Goal: Information Seeking & Learning: Learn about a topic

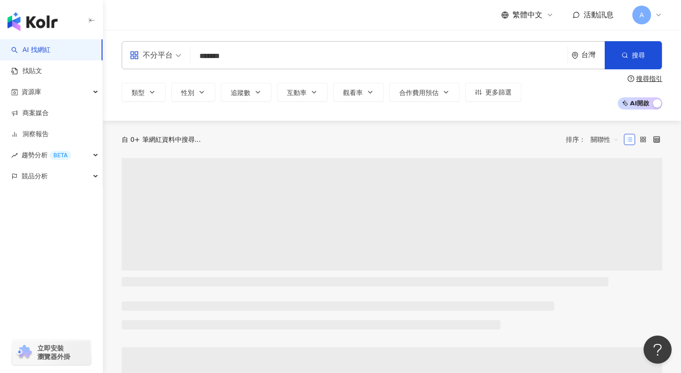
type input "*******"
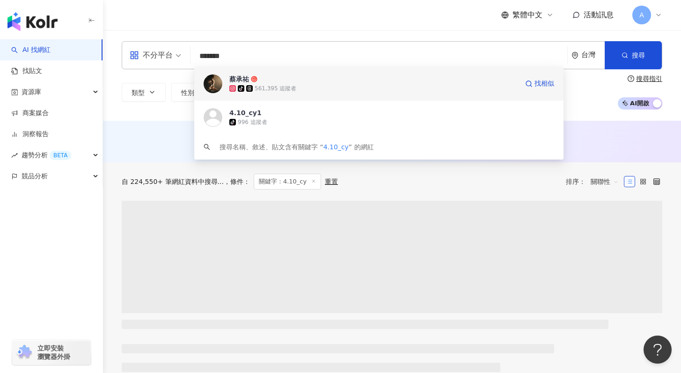
click at [364, 96] on div "蔡承祐 tiktok-icon 561,395 追蹤者 找相似" at bounding box center [378, 84] width 369 height 34
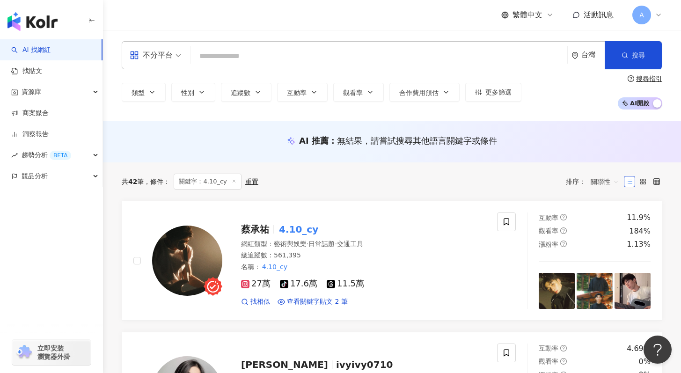
click at [226, 56] on input "search" at bounding box center [378, 56] width 369 height 18
paste input "**********"
type input "**********"
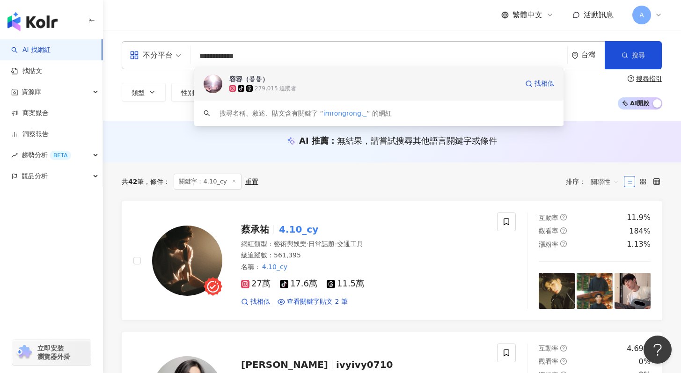
click at [303, 86] on div "tiktok-icon 279,015 追蹤者" at bounding box center [373, 88] width 289 height 9
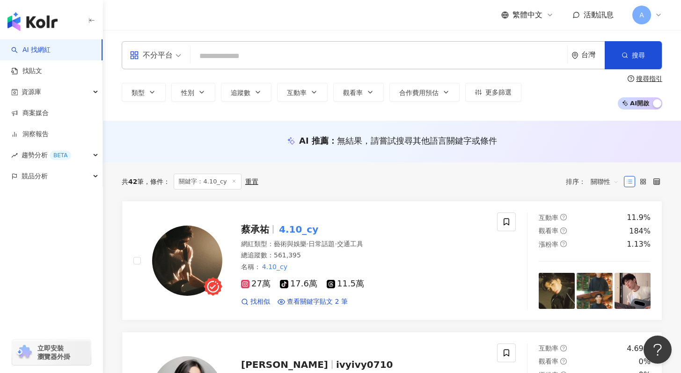
click at [229, 55] on input "search" at bounding box center [378, 56] width 369 height 18
paste input "********"
type input "********"
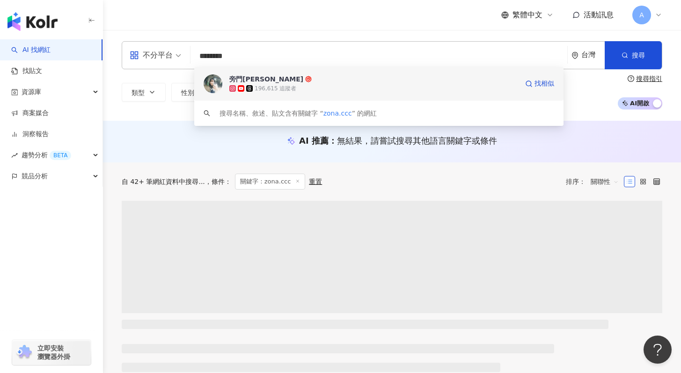
click at [279, 86] on div "196,615 追蹤者" at bounding box center [276, 89] width 42 height 8
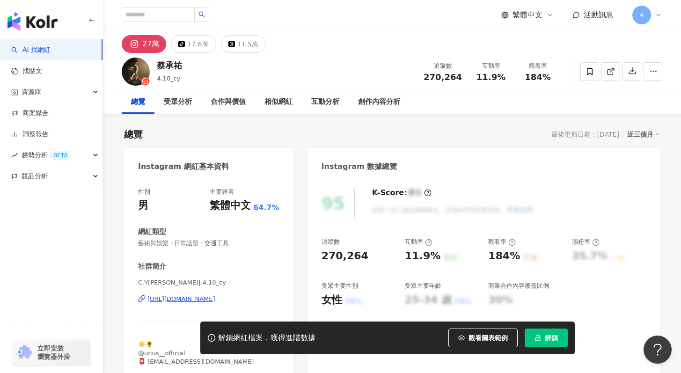
click at [538, 332] on button "解鎖" at bounding box center [546, 338] width 43 height 19
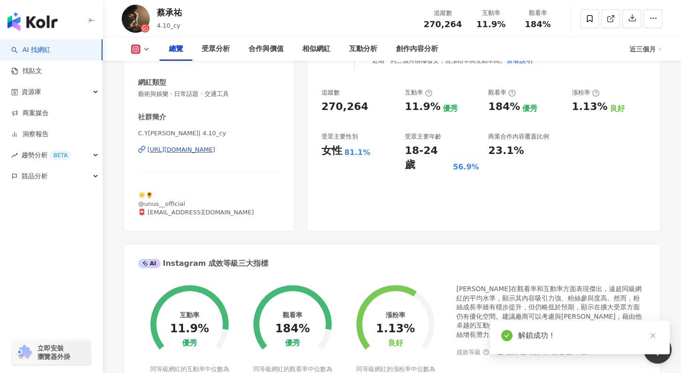
scroll to position [552, 0]
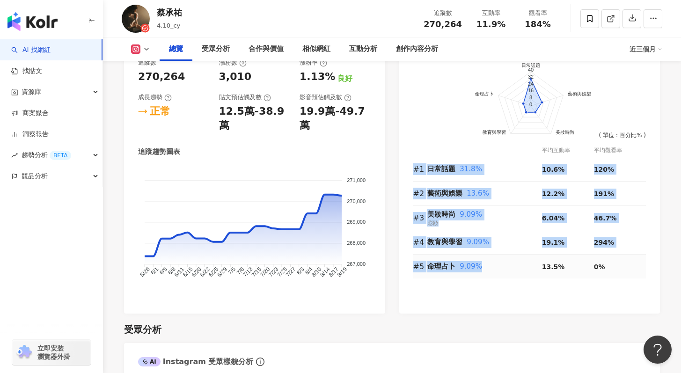
drag, startPoint x: 414, startPoint y: 167, endPoint x: 482, endPoint y: 267, distance: 120.6
click at [482, 267] on tbody "#1 日常話題 31.8% 10.6% 120% #2 藝術與娛樂 13.6% 12.2% 191% #3 美妝時尚 9.09% 彩妝 6.04% 46.7%…" at bounding box center [529, 217] width 233 height 121
copy tbody "#1 日常話題 31.8% 10.6% 120% #2 藝術與娛樂 13.6% 12.2% 191% #3 美妝時尚 9.09% 彩妝 6.04% 46.7%…"
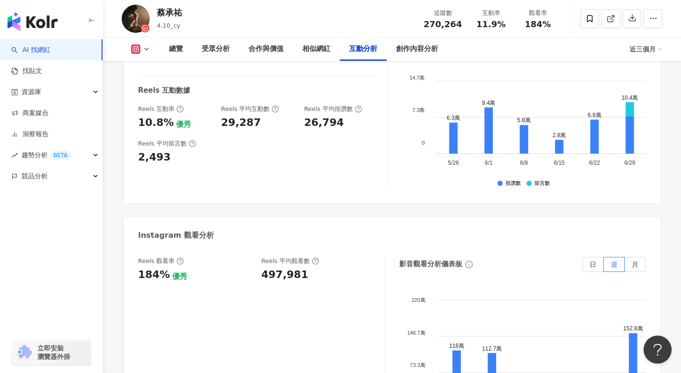
scroll to position [2056, 0]
drag, startPoint x: 302, startPoint y: 206, endPoint x: 260, endPoint y: 211, distance: 41.9
click at [261, 267] on div "497,981" at bounding box center [318, 274] width 114 height 15
copy div "497,981"
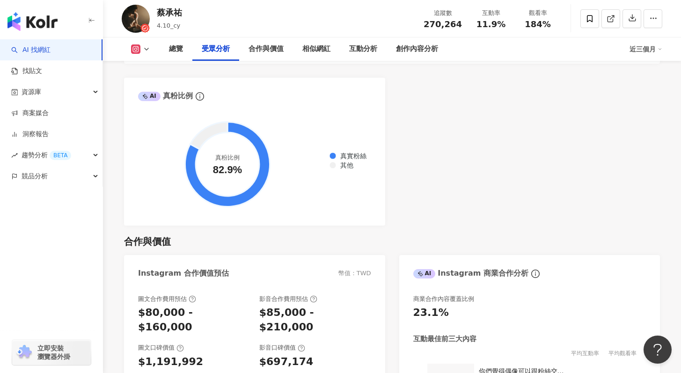
scroll to position [1078, 0]
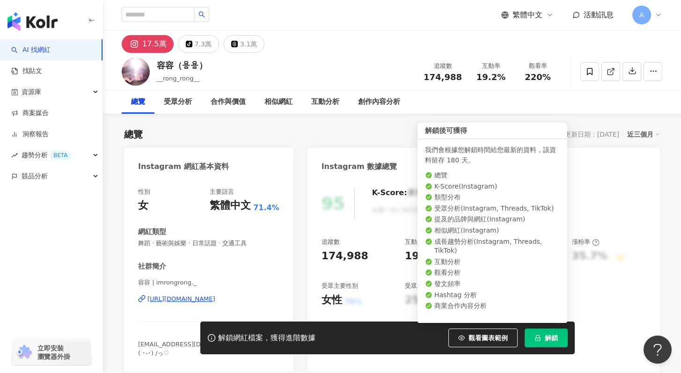
click at [561, 335] on button "解鎖" at bounding box center [546, 338] width 43 height 19
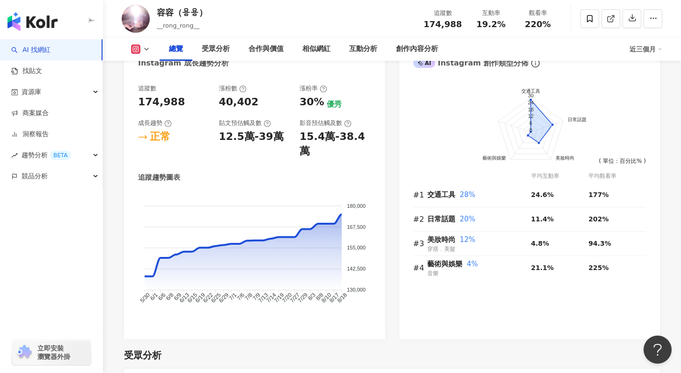
scroll to position [544, 0]
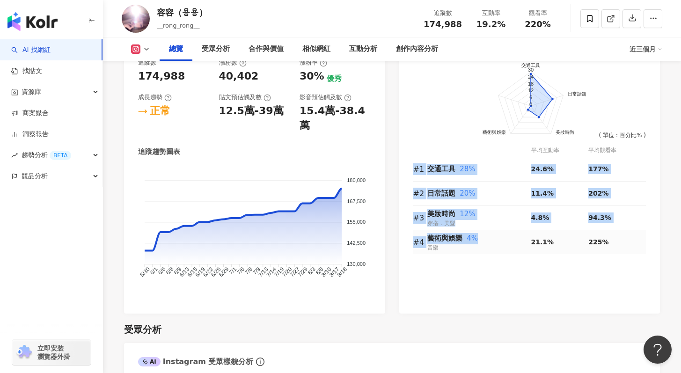
drag, startPoint x: 427, startPoint y: 195, endPoint x: 452, endPoint y: 246, distance: 56.3
click at [452, 246] on tbody "#1 交通工具 28% 24.6% 177% #2 日常話題 20% 11.4% 202% #3 美妝時尚 12% 穿搭．美髮 4.8% 94.3% #4 藝…" at bounding box center [529, 205] width 233 height 97
copy tbody "#1 交通工具 28% 24.6% 177% #2 日常話題 20% 11.4% 202% #3 美妝時尚 12% 穿搭．美髮 4.8% 94.3% #4 藝…"
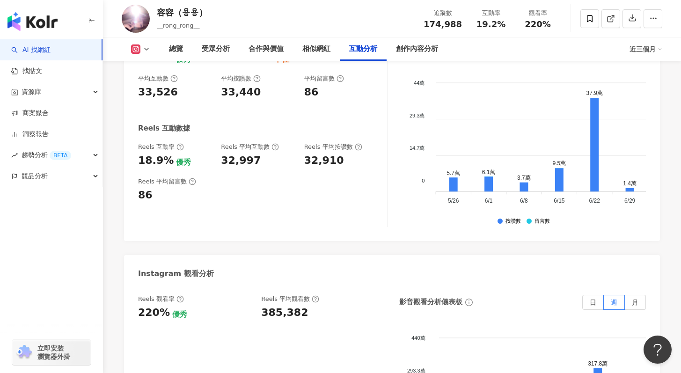
scroll to position [1976, 0]
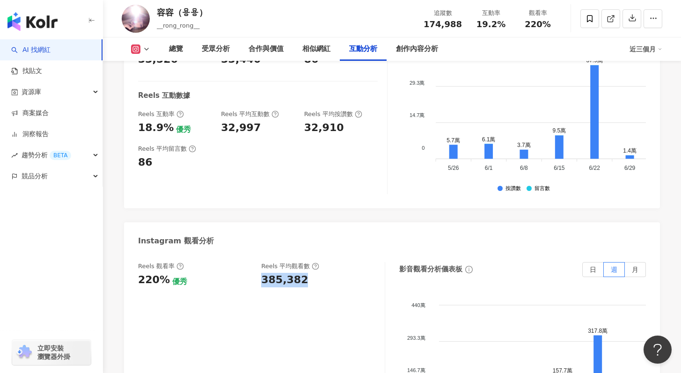
drag, startPoint x: 308, startPoint y: 242, endPoint x: 262, endPoint y: 241, distance: 46.4
click at [262, 273] on div "385,382" at bounding box center [318, 280] width 114 height 15
copy div "385,382"
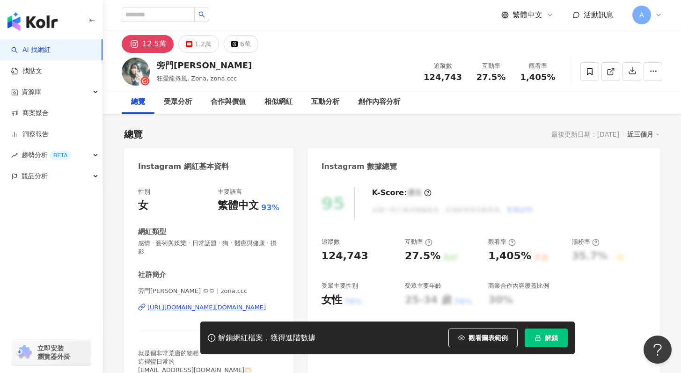
click at [546, 335] on span "解鎖" at bounding box center [551, 337] width 13 height 7
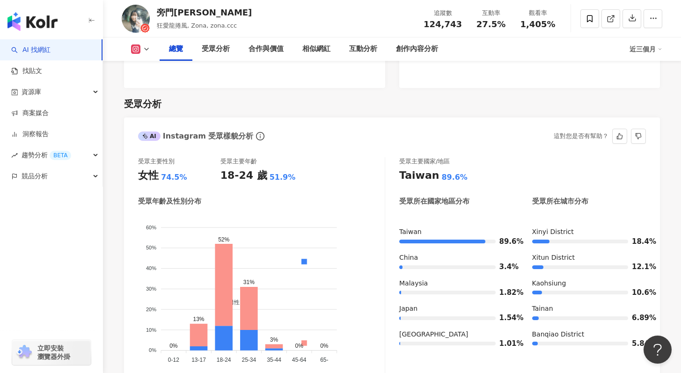
scroll to position [579, 0]
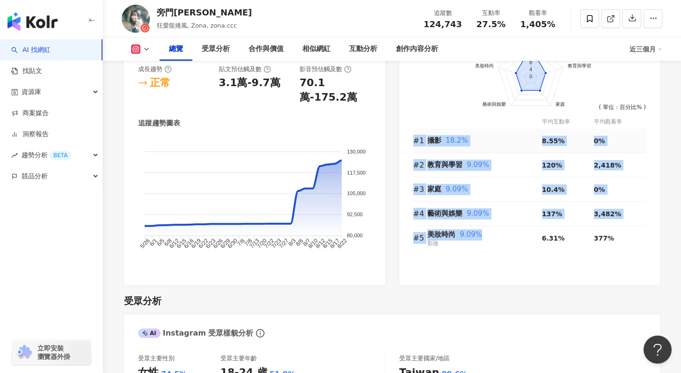
drag, startPoint x: 485, startPoint y: 223, endPoint x: 414, endPoint y: 128, distance: 118.4
click at [414, 129] on tbody "#1 攝影 18.2% 8.55% 0% #2 教育與學習 9.09% 120% 2,418% #3 家庭 9.09% 10.4% 0% #4 藝術與娛樂 9…" at bounding box center [529, 189] width 233 height 121
copy tbody "#1 攝影 18.2% 8.55% 0% #2 教育與學習 9.09% 120% 2,418% #3 家庭 9.09% 10.4% 0% #4 藝術與娛樂 9…"
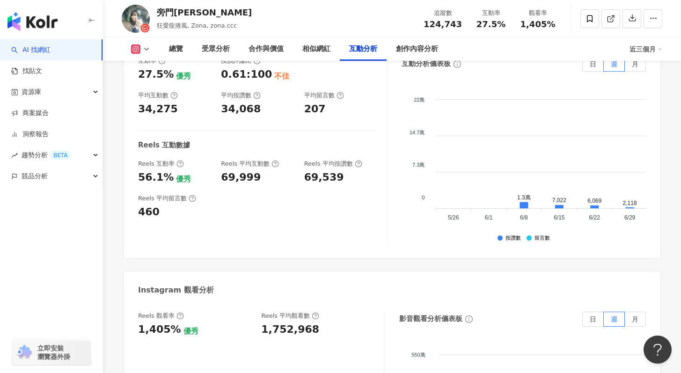
scroll to position [1988, 0]
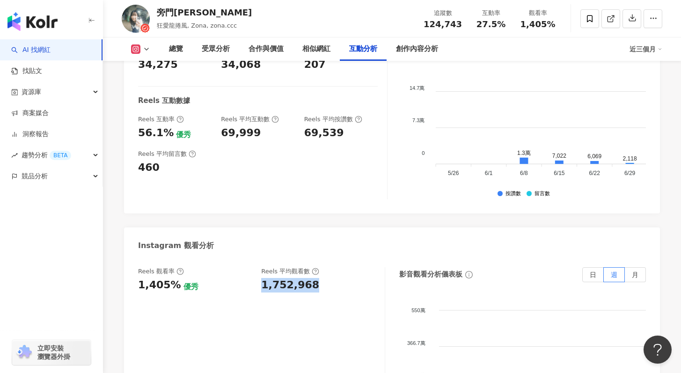
drag, startPoint x: 314, startPoint y: 230, endPoint x: 260, endPoint y: 227, distance: 54.0
click at [260, 267] on div "Reels 觀看率 1,405% 優秀 [PERSON_NAME] 平均觀看數 1,752,968" at bounding box center [256, 279] width 237 height 25
copy div "1,752,968"
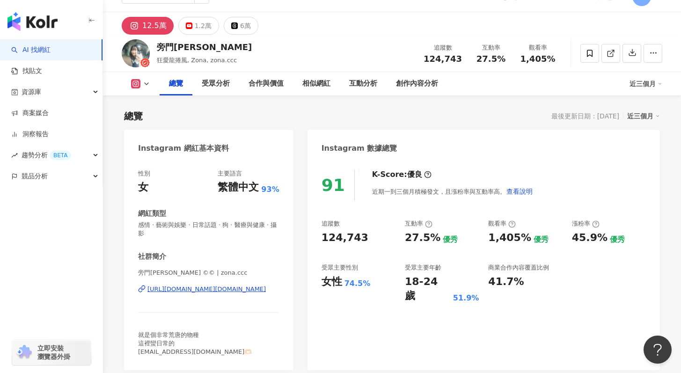
scroll to position [0, 0]
